Goal: Transaction & Acquisition: Book appointment/travel/reservation

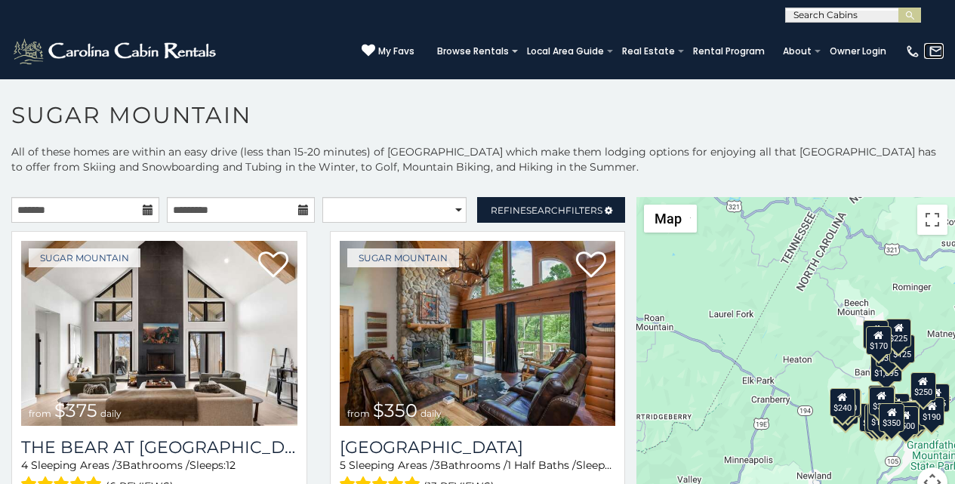
click at [930, 48] on img at bounding box center [935, 51] width 15 height 15
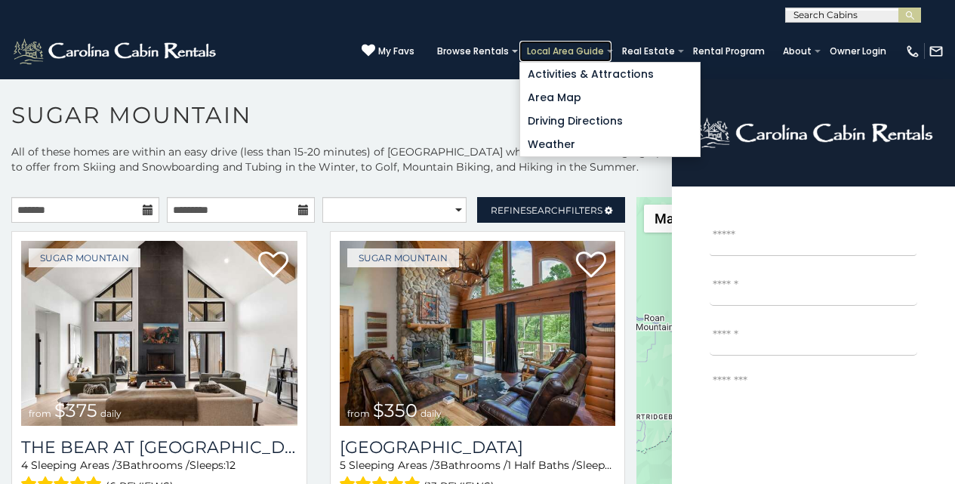
click at [611, 48] on link "Local Area Guide" at bounding box center [565, 51] width 92 height 21
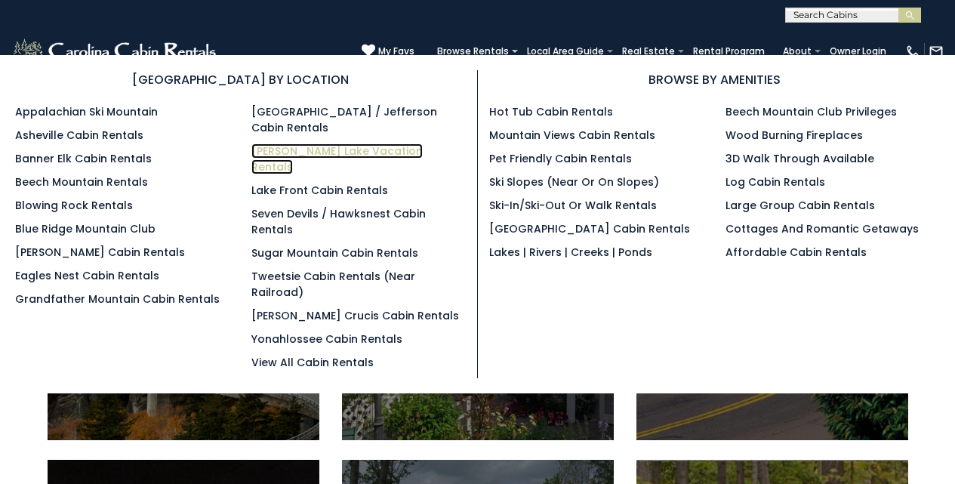
click at [324, 143] on link "[PERSON_NAME] Lake Vacation Rentals" at bounding box center [336, 158] width 171 height 31
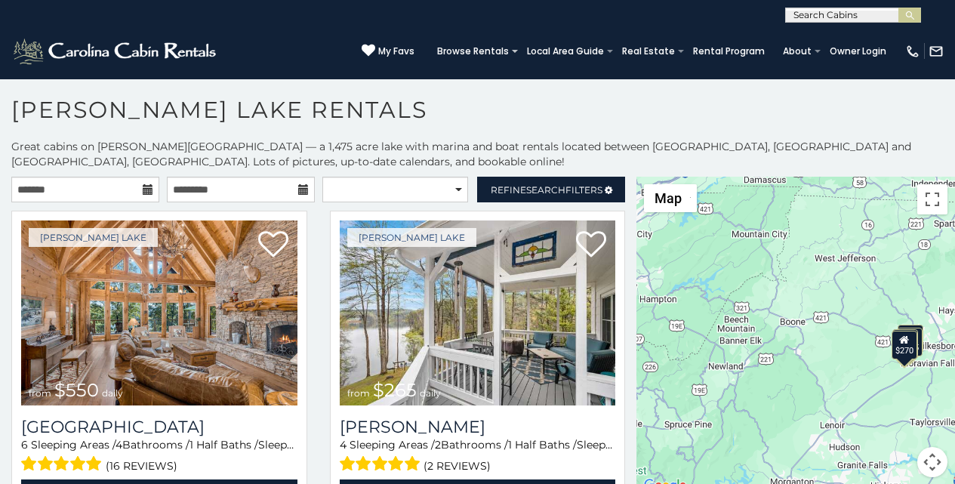
scroll to position [6, 0]
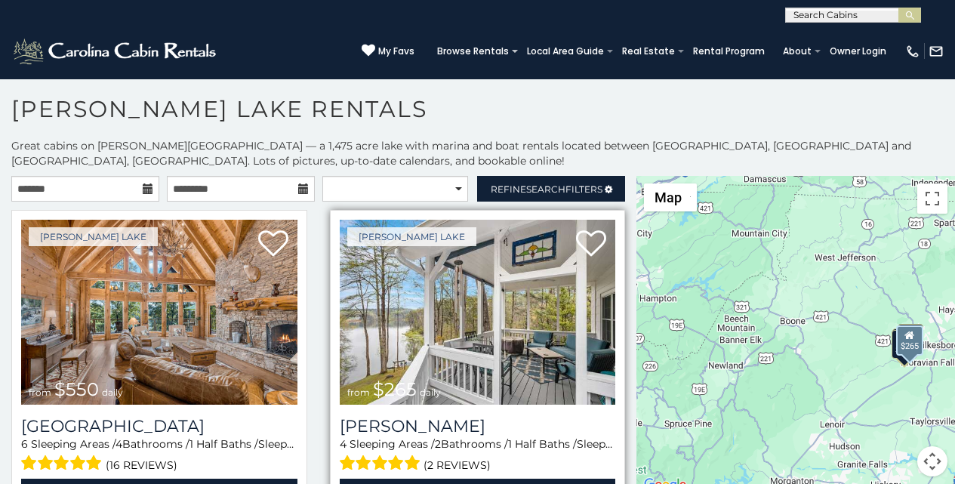
click at [447, 247] on img at bounding box center [478, 312] width 276 height 185
